Goal: Entertainment & Leisure: Consume media (video, audio)

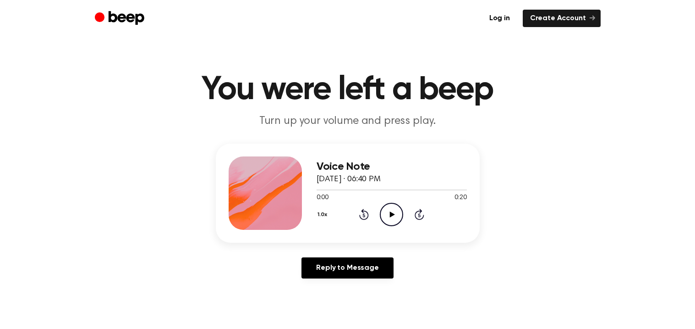
click at [389, 217] on icon "Play Audio" at bounding box center [391, 214] width 23 height 23
click at [390, 211] on icon at bounding box center [392, 214] width 4 height 6
drag, startPoint x: 405, startPoint y: 190, endPoint x: 343, endPoint y: 191, distance: 61.4
click at [324, 189] on div at bounding box center [361, 189] width 89 height 1
drag, startPoint x: 323, startPoint y: 190, endPoint x: 312, endPoint y: 191, distance: 11.1
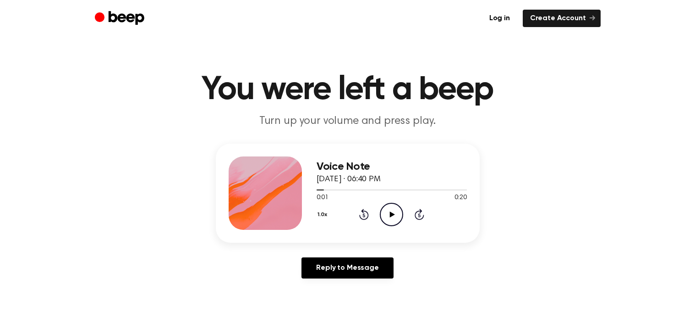
click at [312, 191] on div "Voice Note August 19, 2025 · 06:40 PM 0:01 0:20 Your browser does not support t…" at bounding box center [348, 192] width 264 height 99
drag, startPoint x: 324, startPoint y: 192, endPoint x: 317, endPoint y: 192, distance: 7.8
click at [317, 192] on div at bounding box center [392, 189] width 150 height 7
click at [397, 212] on icon "Play Audio" at bounding box center [391, 214] width 23 height 23
click at [434, 190] on div at bounding box center [392, 189] width 150 height 7
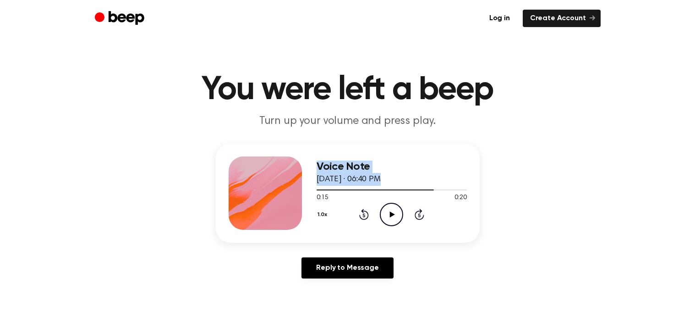
drag, startPoint x: 427, startPoint y: 188, endPoint x: 362, endPoint y: 187, distance: 65.5
click at [332, 187] on div at bounding box center [392, 189] width 150 height 7
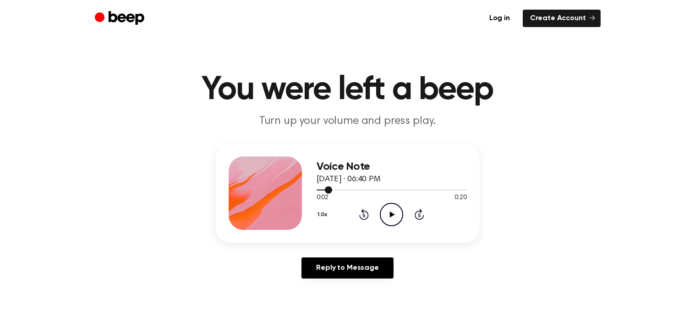
click at [318, 189] on div at bounding box center [325, 189] width 16 height 1
click at [384, 215] on icon "Play Audio" at bounding box center [391, 214] width 23 height 23
click at [393, 219] on icon "Play Audio" at bounding box center [391, 214] width 23 height 23
click at [382, 209] on icon "Play Audio" at bounding box center [391, 214] width 23 height 23
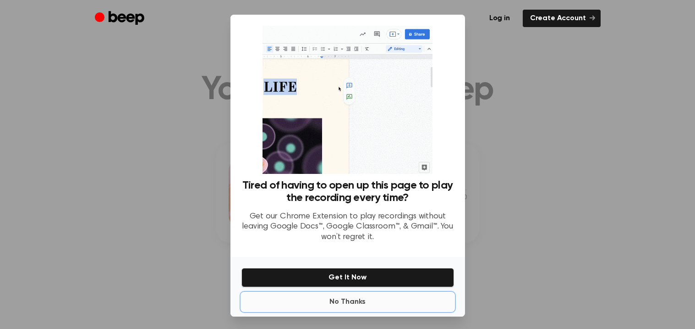
click at [364, 297] on button "No Thanks" at bounding box center [348, 301] width 213 height 18
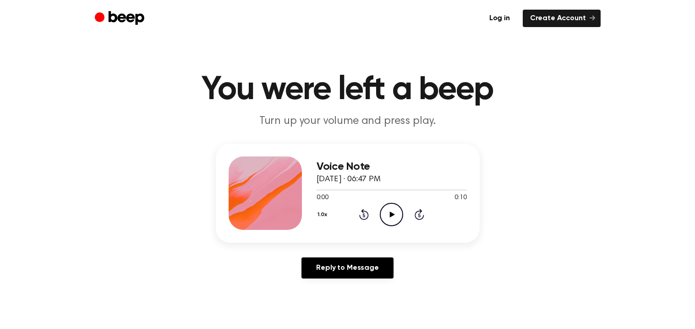
click at [395, 219] on icon "Play Audio" at bounding box center [391, 214] width 23 height 23
